Goal: Communication & Community: Connect with others

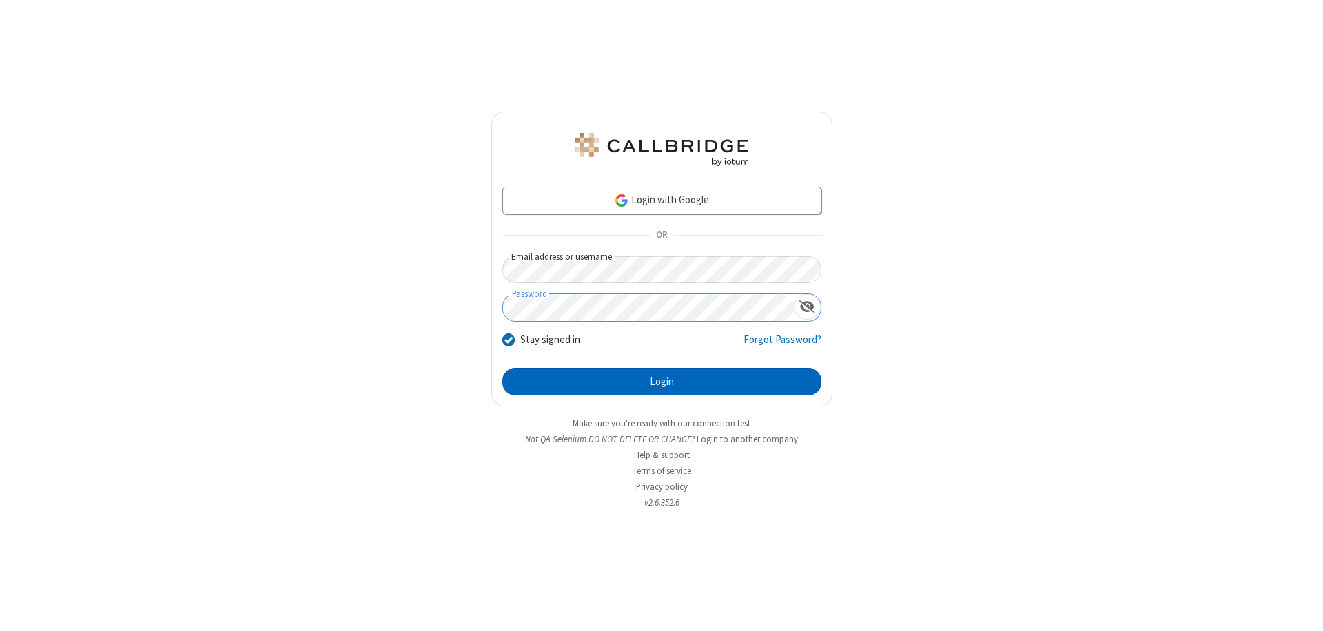
click at [661, 382] on button "Login" at bounding box center [661, 382] width 319 height 28
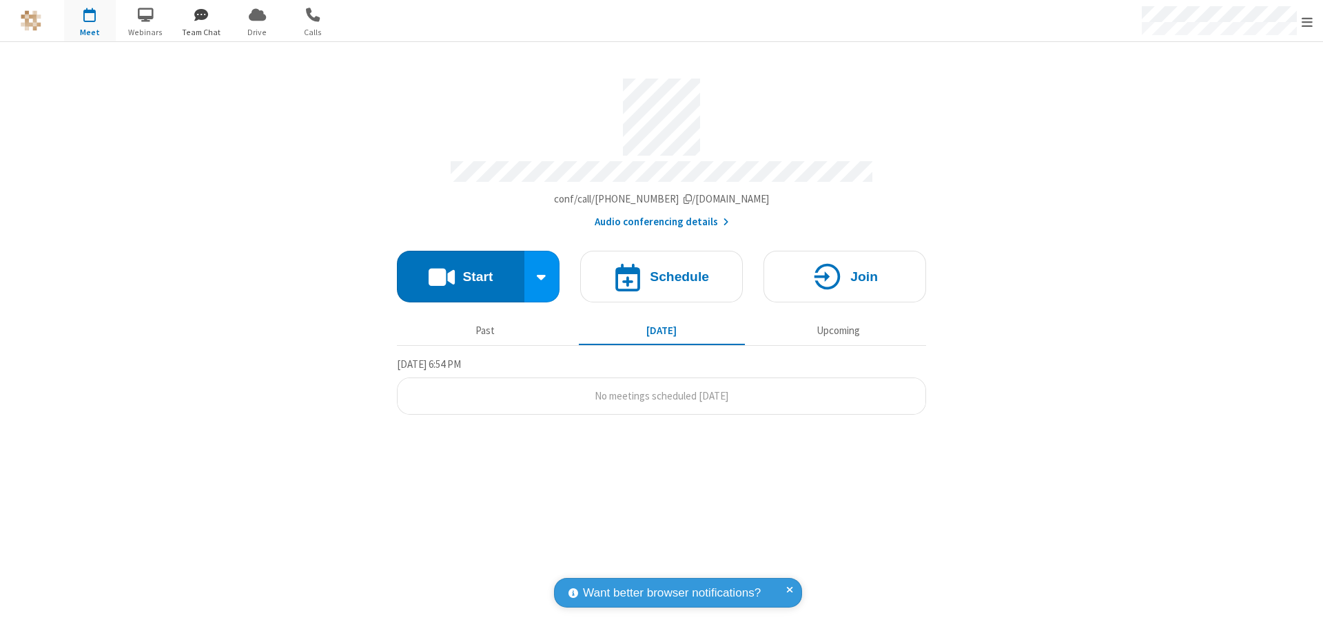
click at [201, 14] on span "button" at bounding box center [202, 14] width 52 height 23
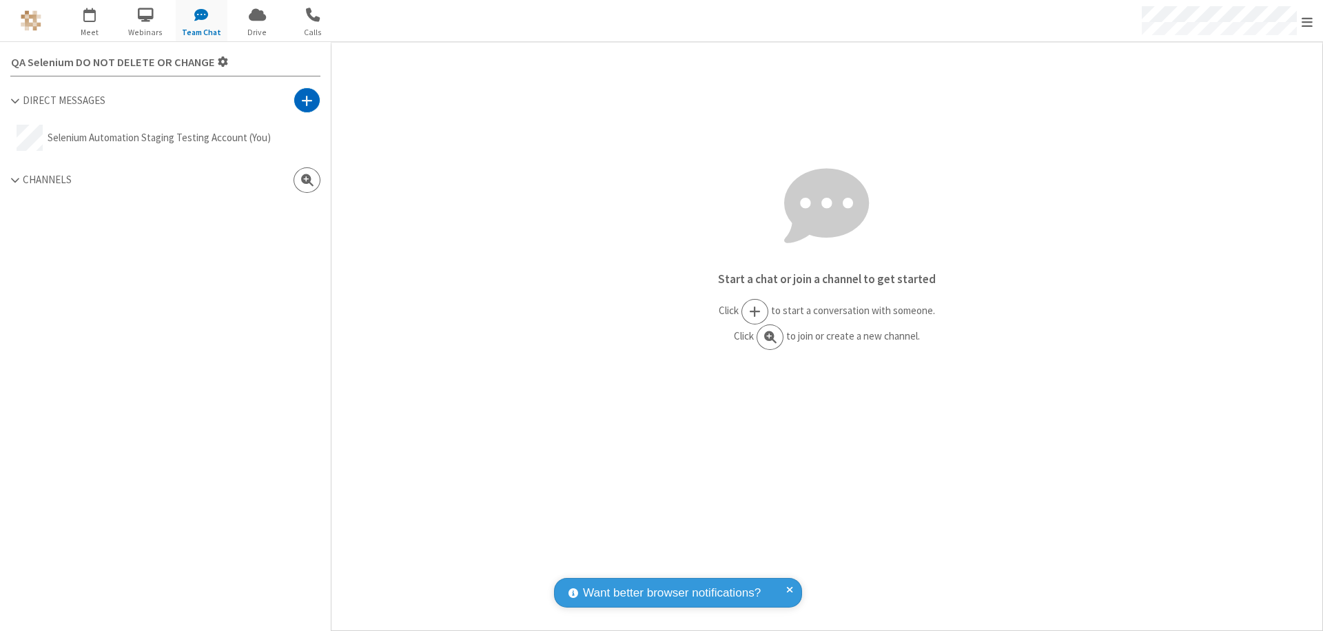
click at [307, 100] on span at bounding box center [307, 101] width 12 height 14
